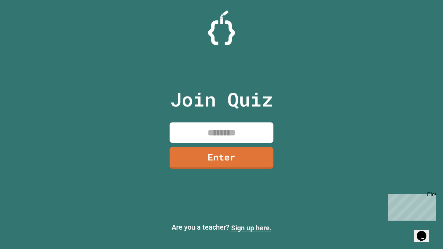
click at [251, 228] on link "Sign up here." at bounding box center [251, 228] width 40 height 8
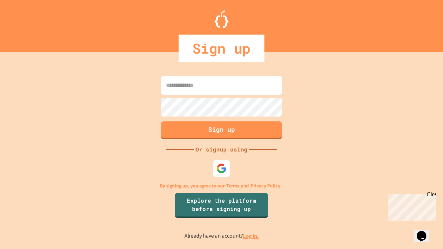
click at [251, 236] on link "Log in." at bounding box center [251, 236] width 16 height 7
